Goal: Task Accomplishment & Management: Complete application form

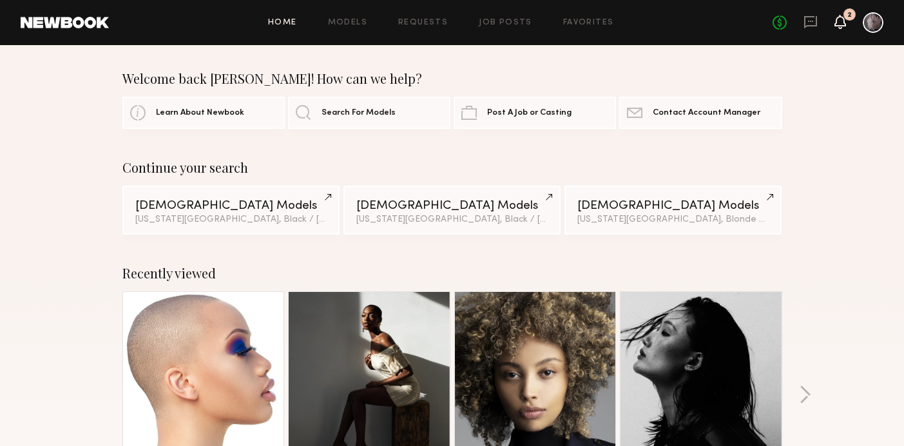
click at [839, 27] on icon at bounding box center [840, 28] width 4 height 2
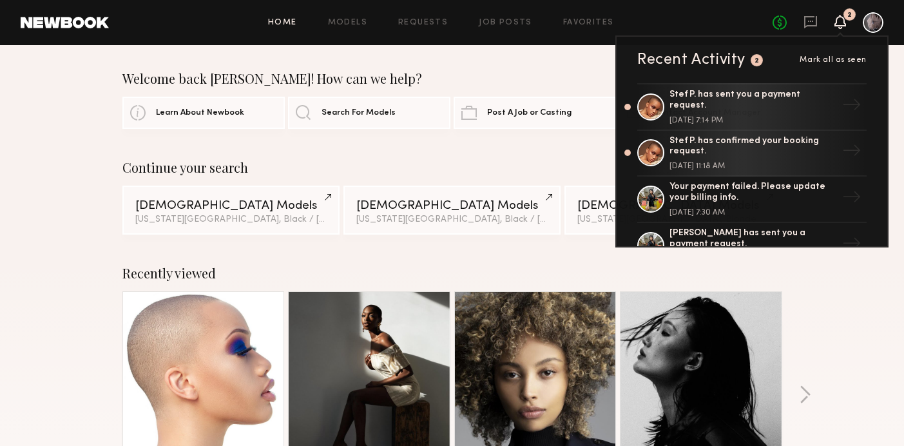
click at [839, 27] on icon at bounding box center [840, 28] width 4 height 2
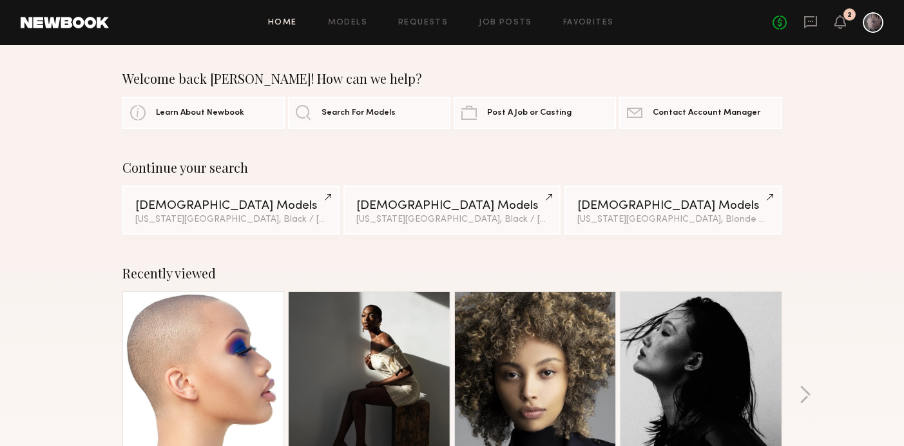
click at [521, 29] on div "Home Models Requests Job Posts Favorites Sign Out No fees up to $5,000 2" at bounding box center [496, 22] width 774 height 21
click at [521, 26] on link "Job Posts" at bounding box center [505, 23] width 53 height 8
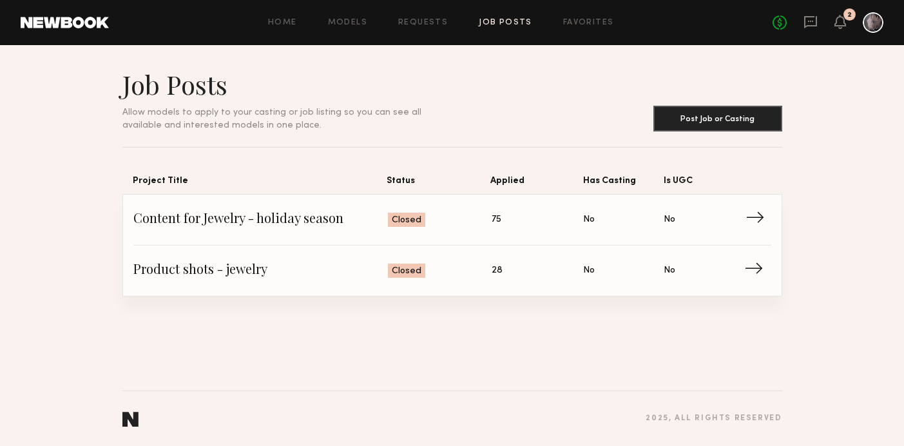
click at [267, 219] on span "Content for Jewelry - holiday season" at bounding box center [260, 219] width 255 height 19
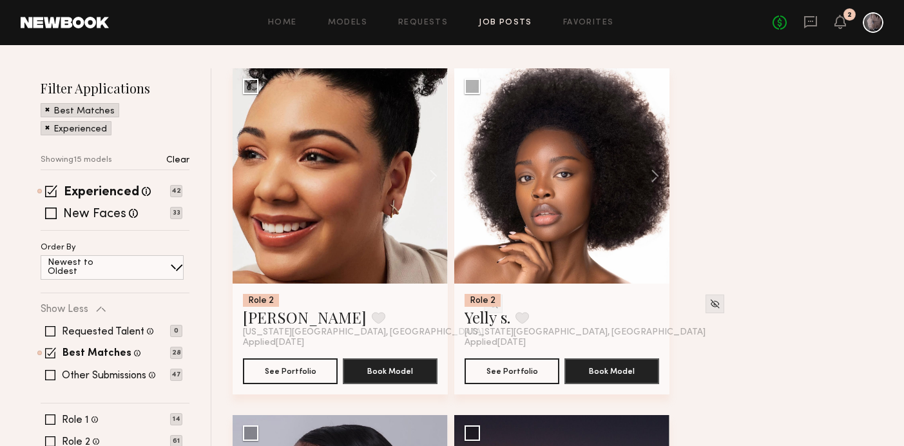
click at [370, 278] on div at bounding box center [340, 175] width 215 height 215
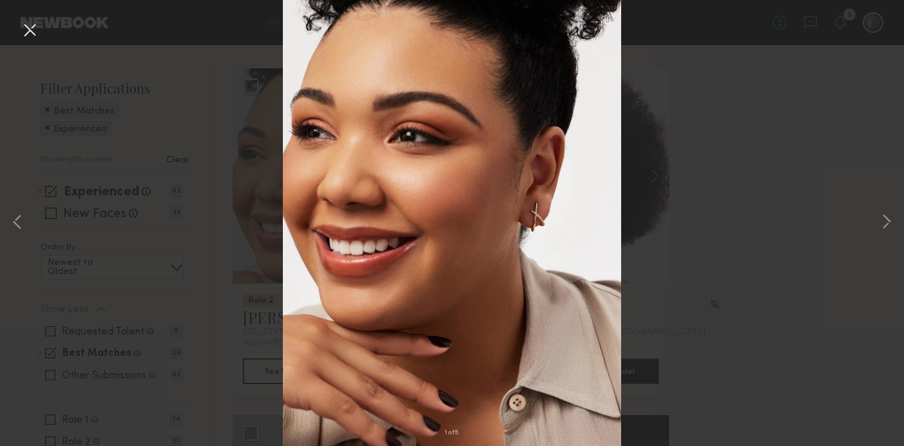
scroll to position [180, 0]
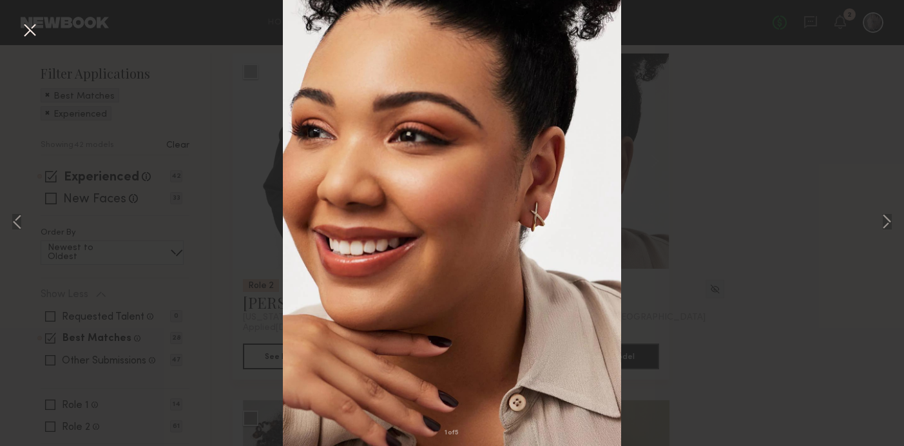
click at [26, 28] on button at bounding box center [29, 30] width 21 height 23
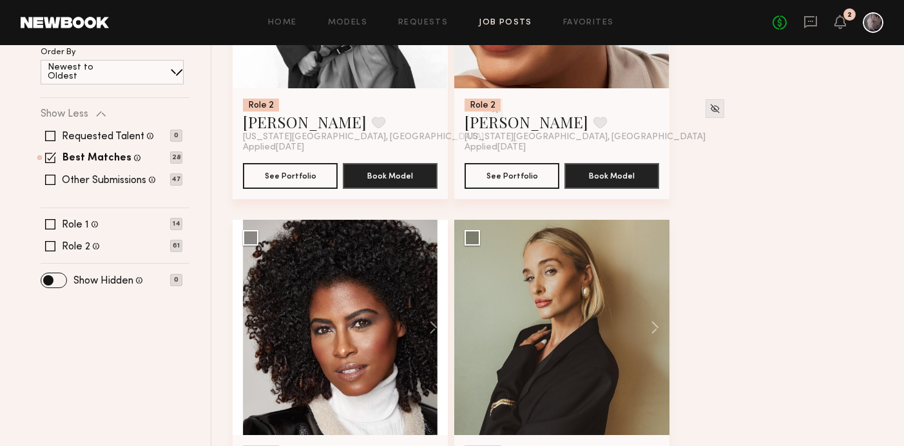
scroll to position [361, 0]
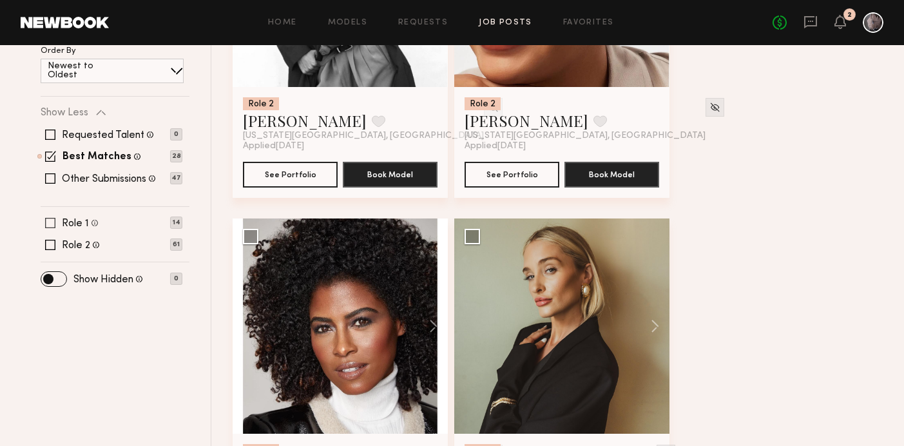
click at [51, 220] on span at bounding box center [50, 223] width 10 height 10
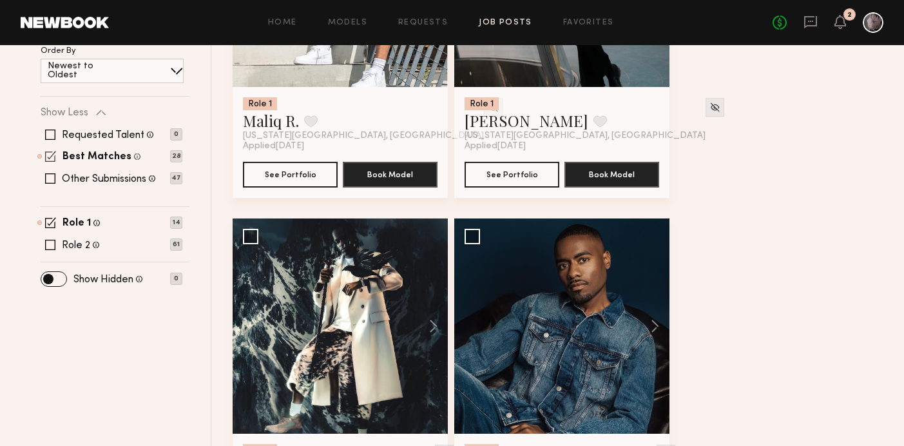
click at [52, 153] on span at bounding box center [50, 156] width 11 height 11
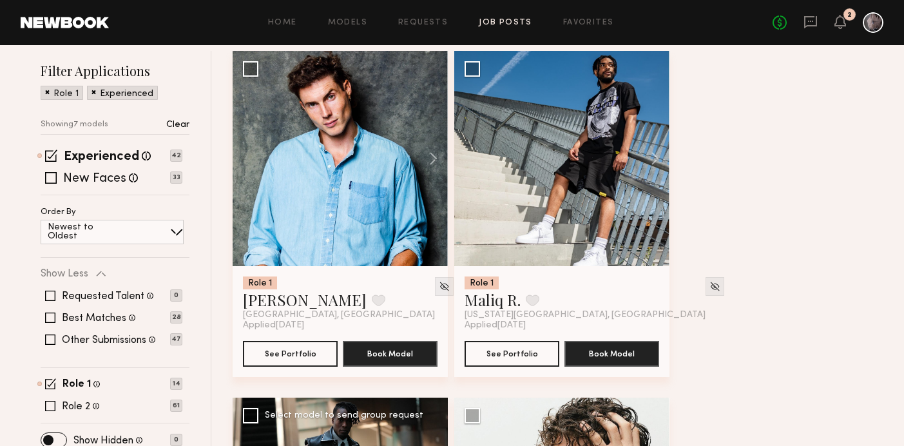
scroll to position [178, 0]
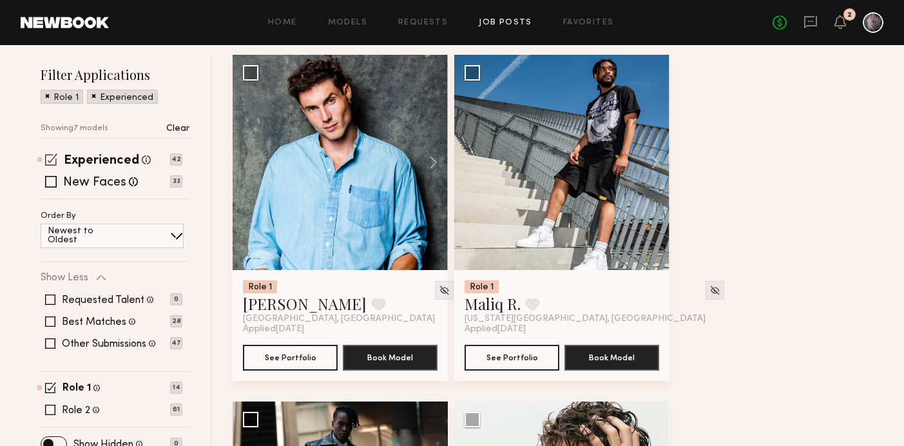
click at [53, 154] on span at bounding box center [51, 159] width 12 height 12
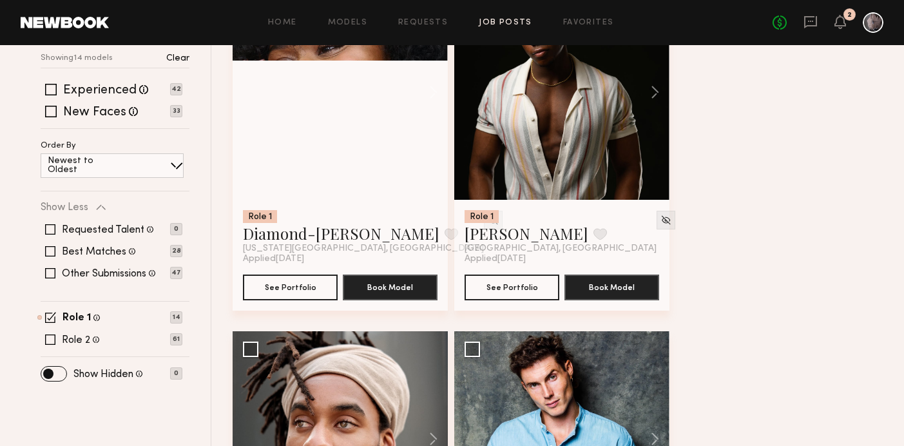
scroll to position [249, 0]
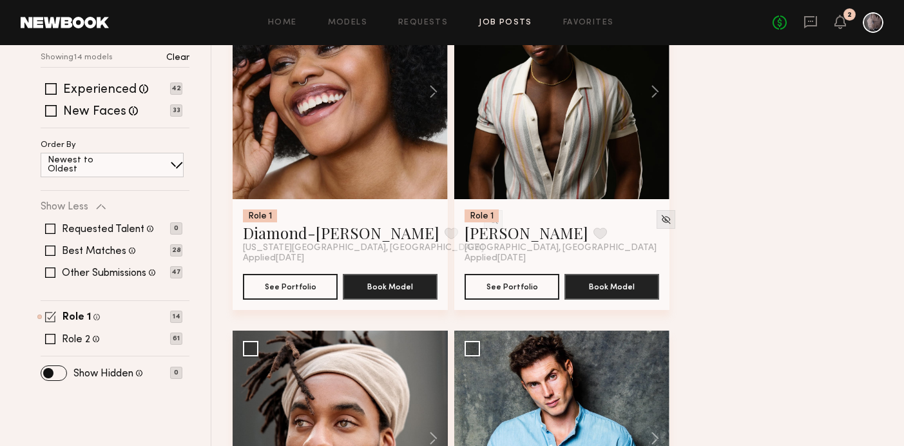
click at [48, 314] on span at bounding box center [50, 316] width 11 height 11
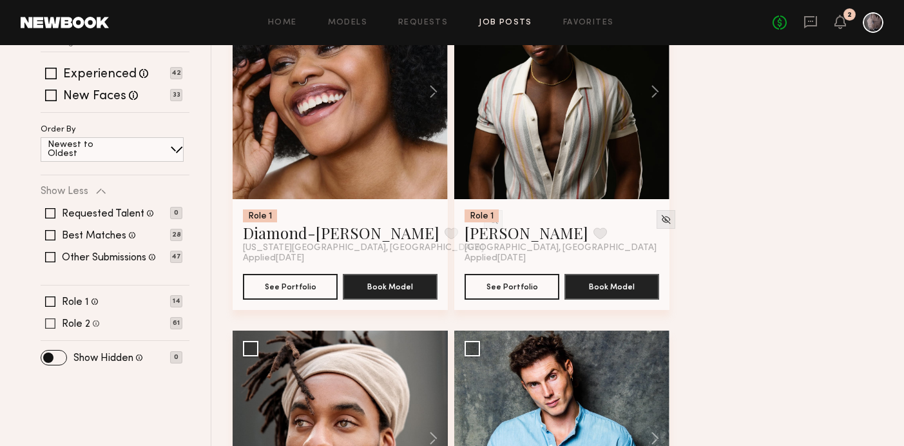
click at [48, 322] on span at bounding box center [50, 323] width 10 height 10
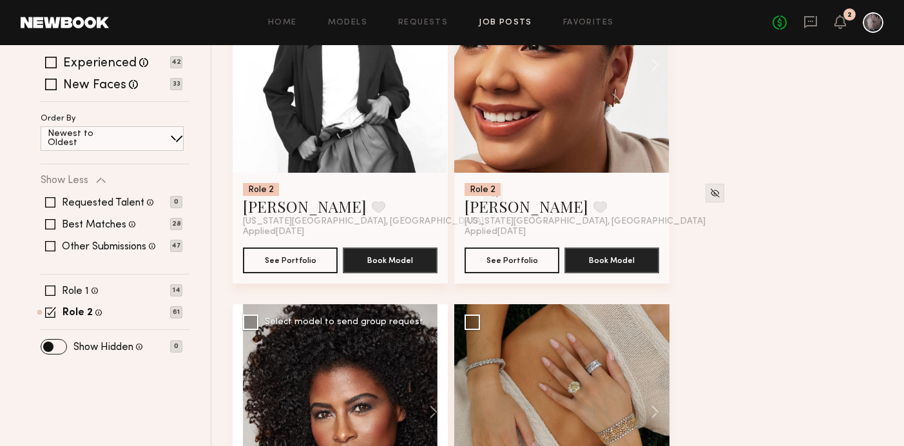
scroll to position [277, 0]
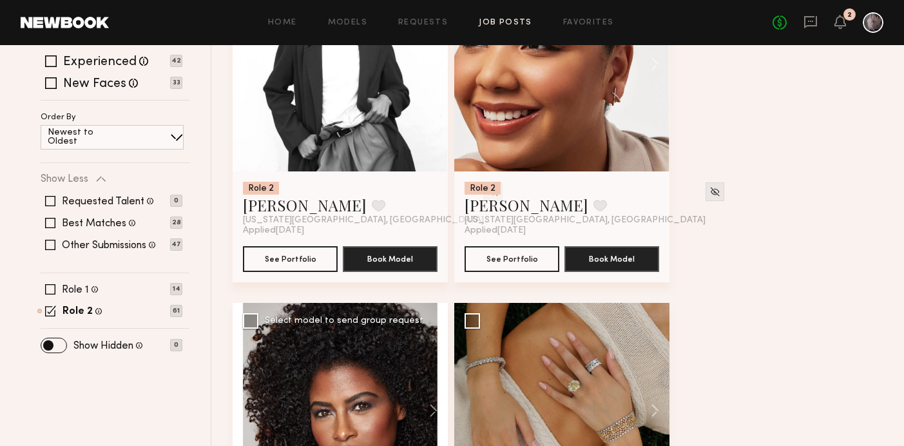
click at [359, 347] on div at bounding box center [340, 410] width 215 height 215
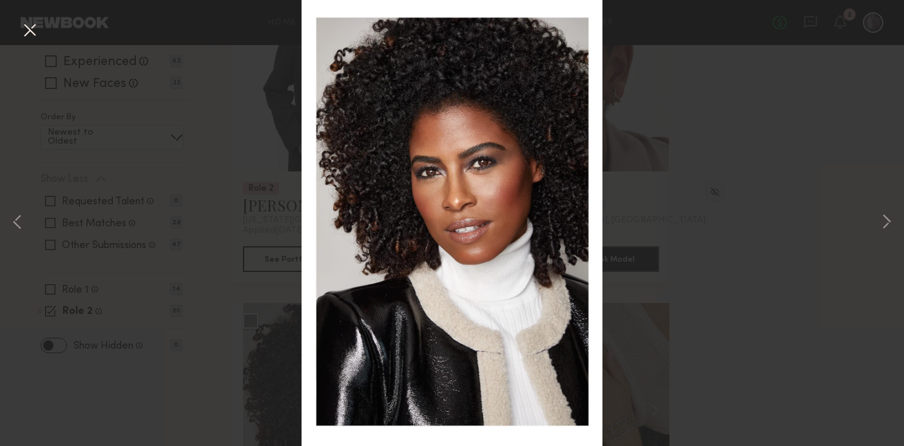
click at [705, 307] on div "1 of 4" at bounding box center [452, 223] width 904 height 446
click at [26, 30] on button at bounding box center [29, 30] width 21 height 23
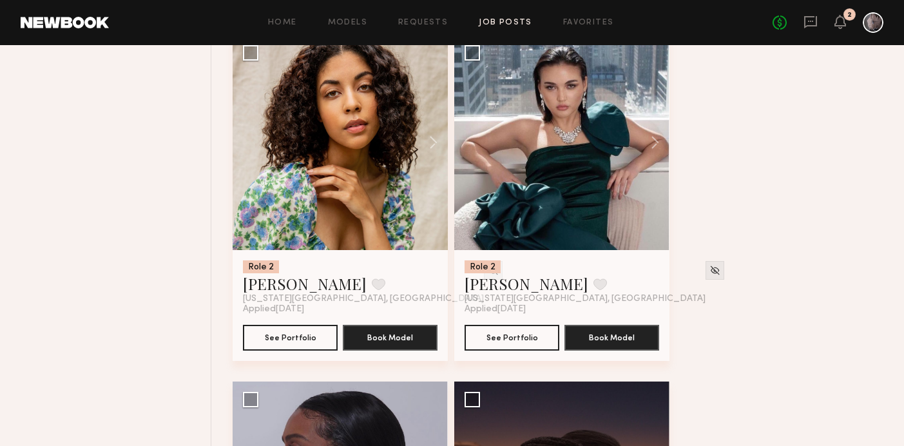
scroll to position [2625, 0]
